Goal: Information Seeking & Learning: Learn about a topic

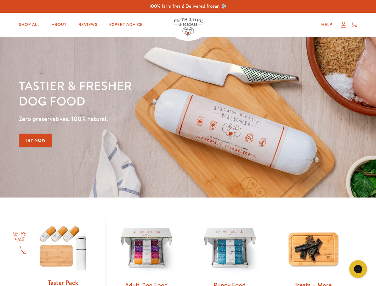
click at [188, 143] on div "Tastier & fresher dog food Zero preservatives. 100% natural. Try Now" at bounding box center [132, 117] width 226 height 79
click at [358, 269] on icon "Gorgias live chat" at bounding box center [358, 269] width 6 height 6
